Goal: Transaction & Acquisition: Purchase product/service

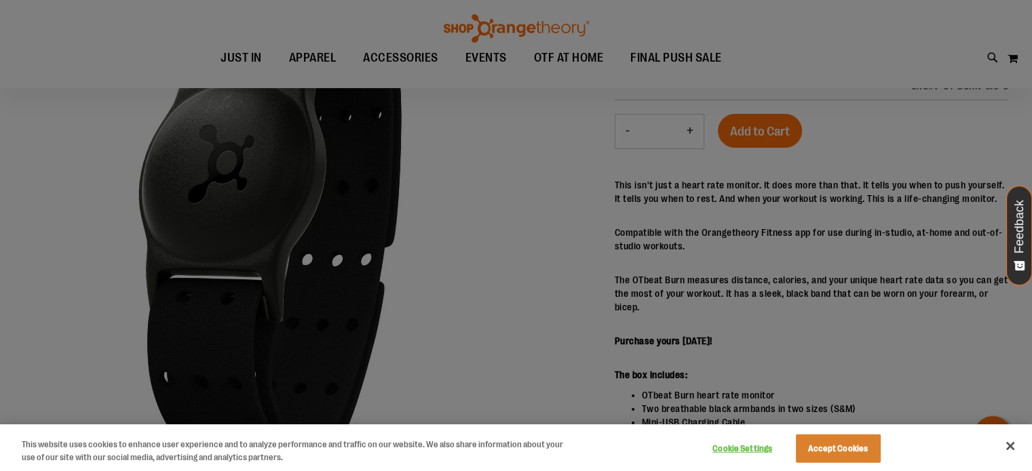
scroll to position [67, 0]
click at [1015, 448] on button "Close" at bounding box center [1010, 446] width 30 height 30
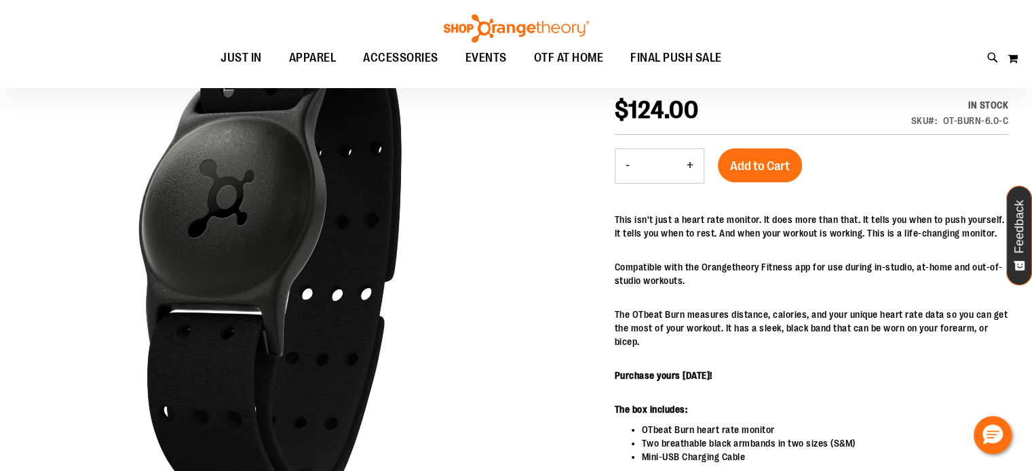
scroll to position [0, 0]
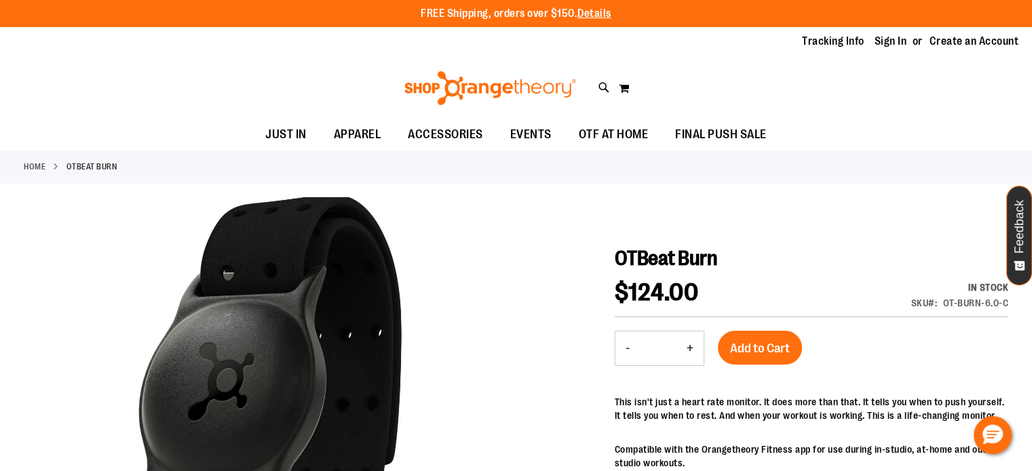
click at [435, 94] on img at bounding box center [490, 88] width 176 height 34
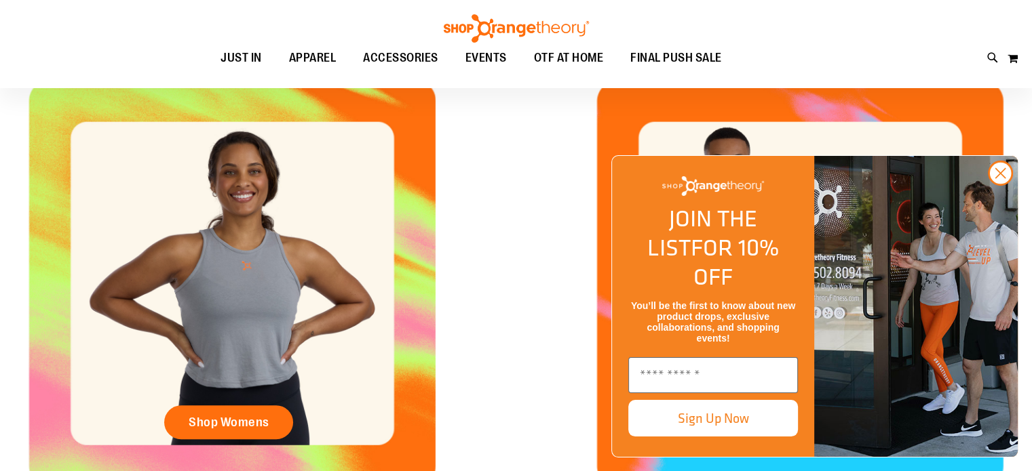
scroll to position [678, 0]
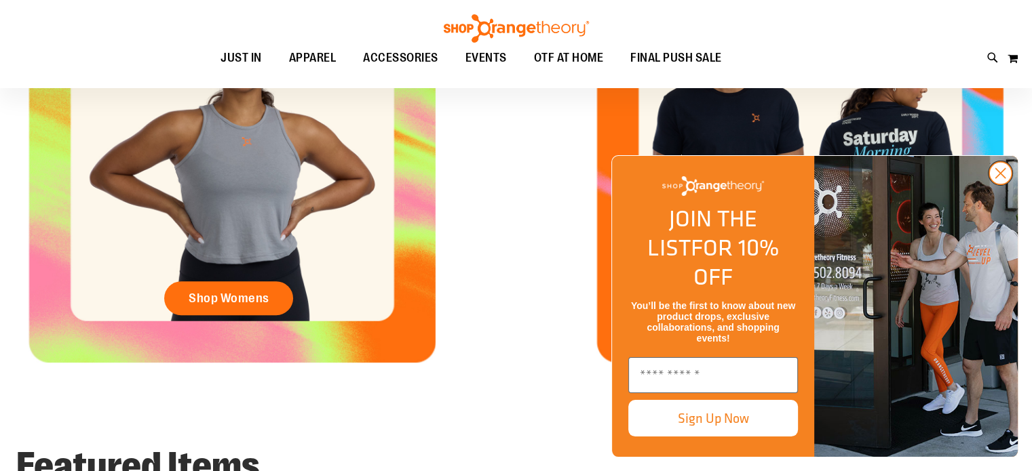
click at [1004, 178] on icon "Close dialog" at bounding box center [1000, 173] width 9 height 9
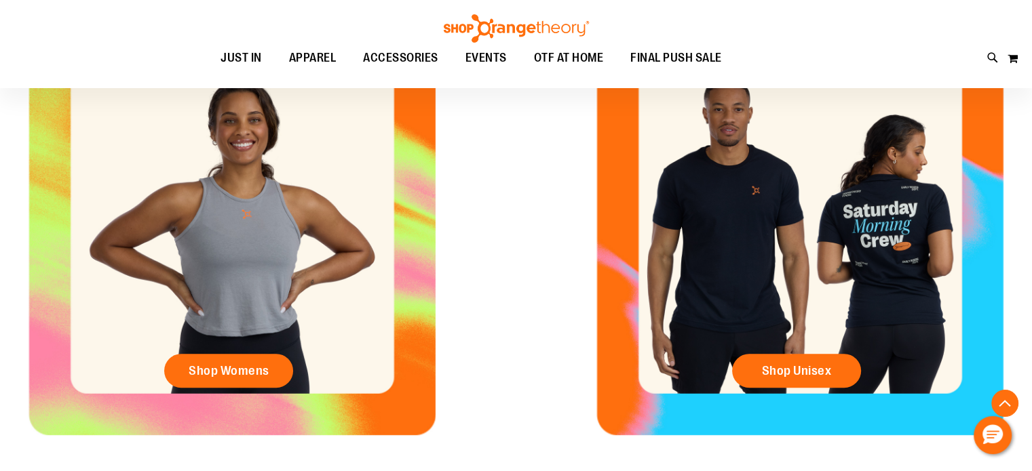
scroll to position [474, 0]
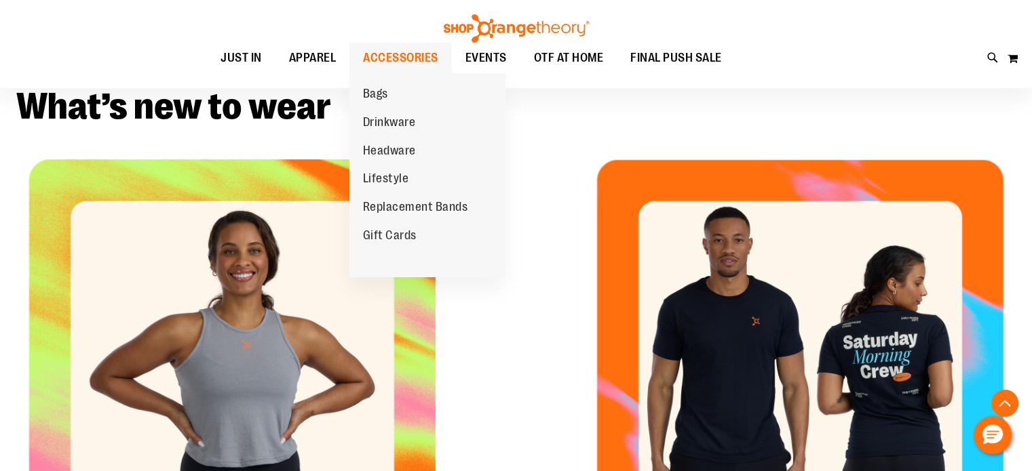
click at [407, 54] on span "ACCESSORIES" at bounding box center [400, 58] width 75 height 31
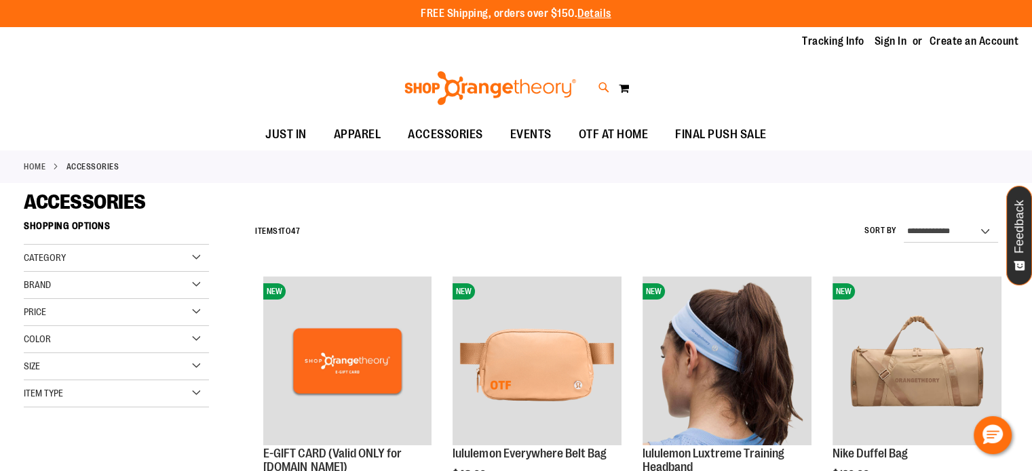
click at [606, 86] on icon at bounding box center [604, 88] width 12 height 16
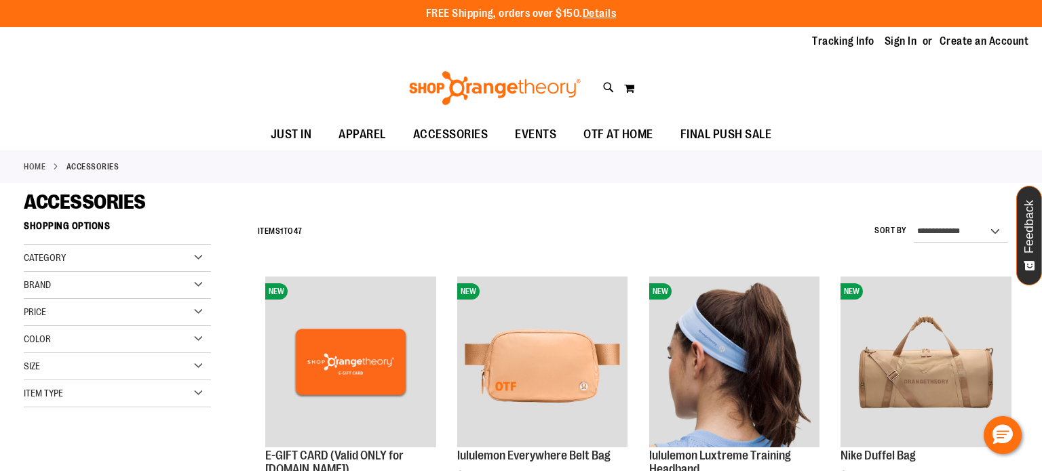
click at [569, 87] on input "Search" at bounding box center [521, 76] width 825 height 45
type input "**********"
